Goal: Book appointment/travel/reservation

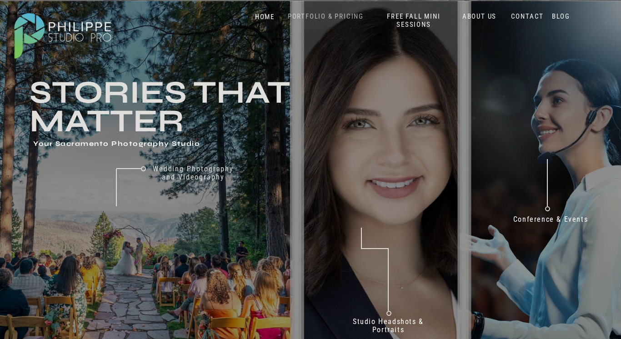
click at [325, 15] on nav "PORTFOLIO & PRICING" at bounding box center [325, 16] width 83 height 9
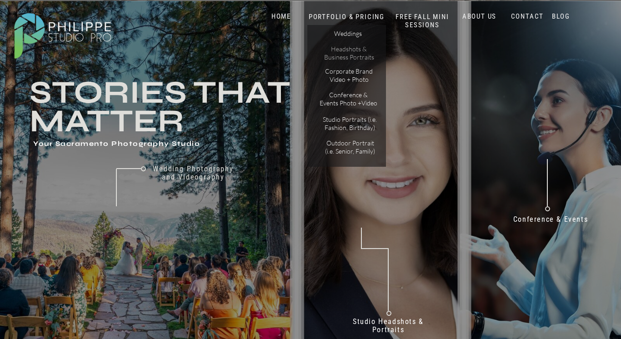
click at [335, 53] on p "Headshots & Business Portraits" at bounding box center [348, 53] width 51 height 16
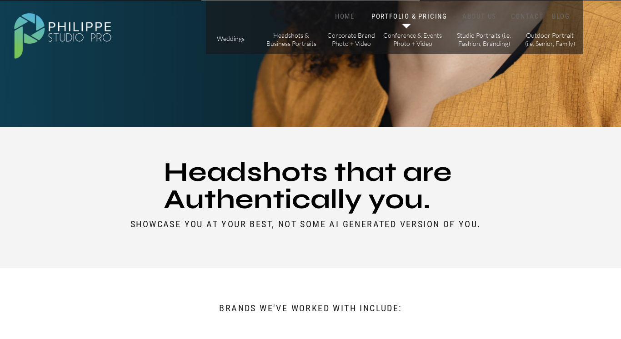
scroll to position [305, 0]
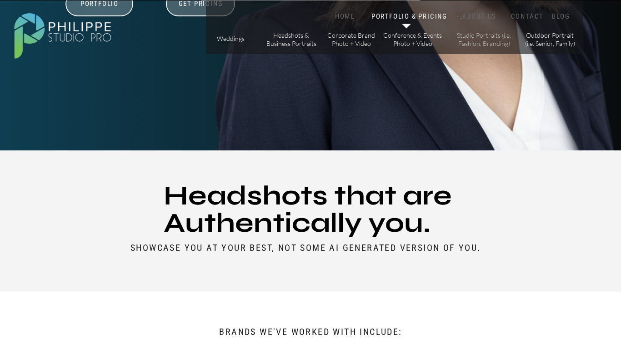
click at [473, 34] on p "Studio Portraits (i.e. Fashion, Branding)" at bounding box center [483, 39] width 61 height 16
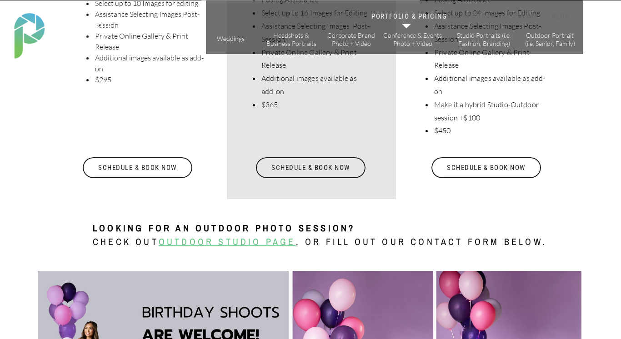
scroll to position [2571, 0]
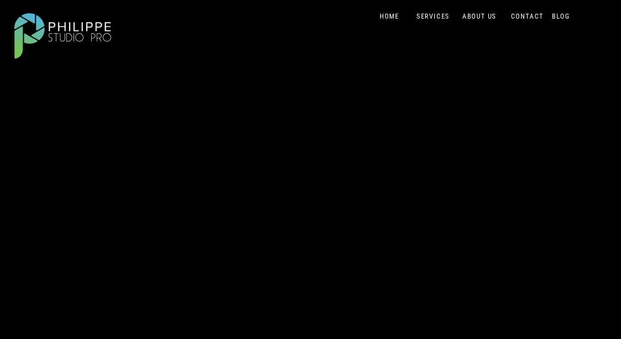
scroll to position [146, 0]
